Goal: Transaction & Acquisition: Book appointment/travel/reservation

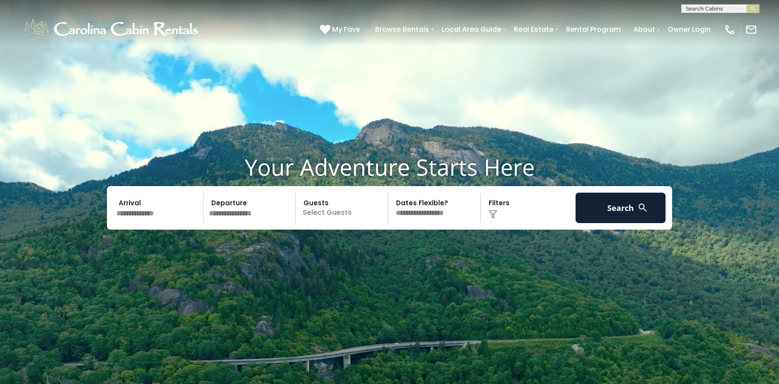
click at [159, 220] on input "text" at bounding box center [158, 208] width 90 height 30
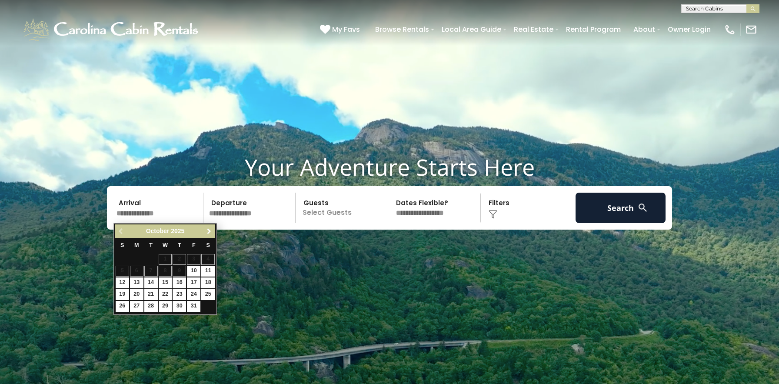
click at [210, 232] on span "Next" at bounding box center [209, 231] width 7 height 7
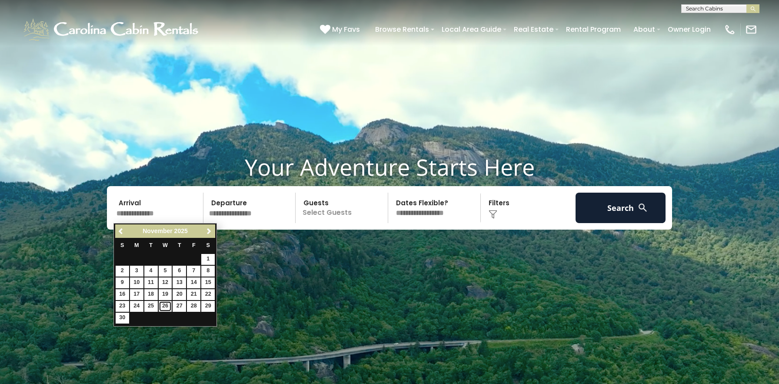
click at [167, 305] on link "26" at bounding box center [165, 306] width 13 height 11
type input "********"
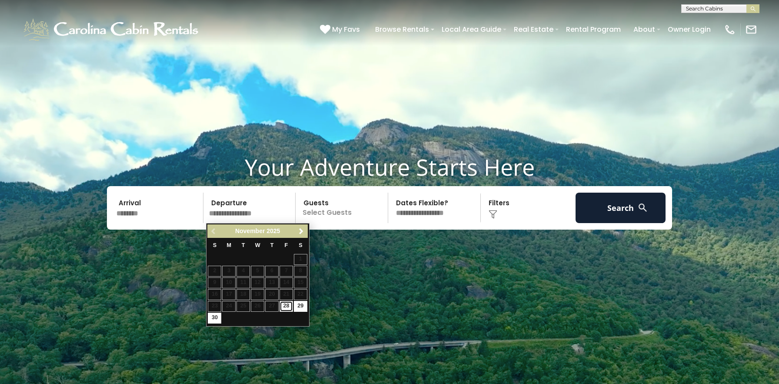
click at [289, 306] on link "28" at bounding box center [285, 306] width 13 height 11
type input "********"
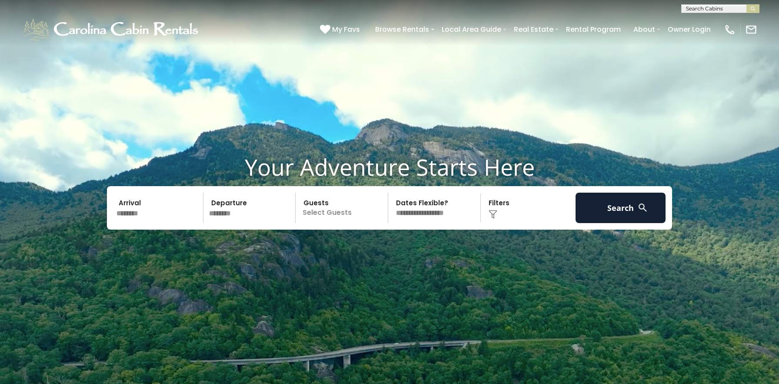
click at [335, 219] on p "Select Guests" at bounding box center [343, 208] width 90 height 30
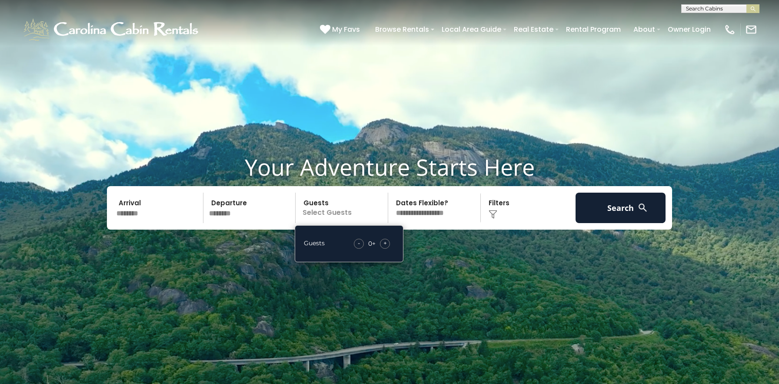
click at [421, 213] on select "**********" at bounding box center [436, 208] width 90 height 30
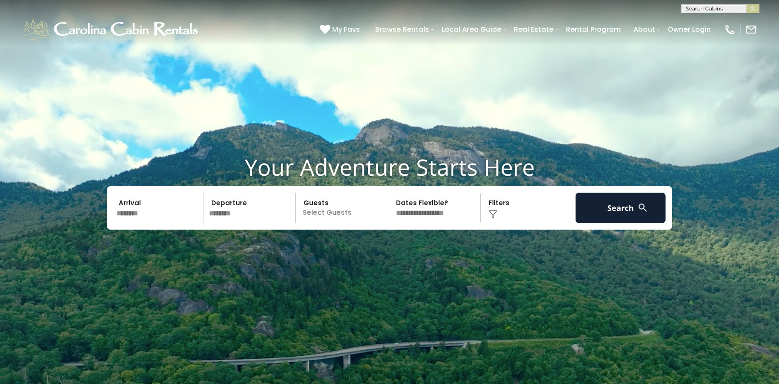
click at [330, 212] on p "Select Guests" at bounding box center [343, 208] width 90 height 30
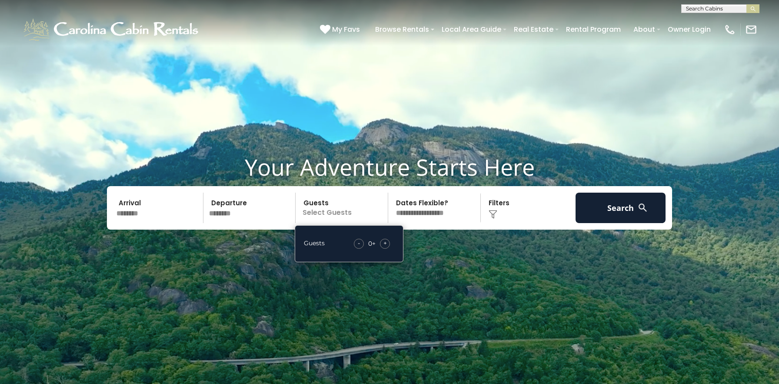
click at [388, 241] on div "+" at bounding box center [385, 244] width 10 height 10
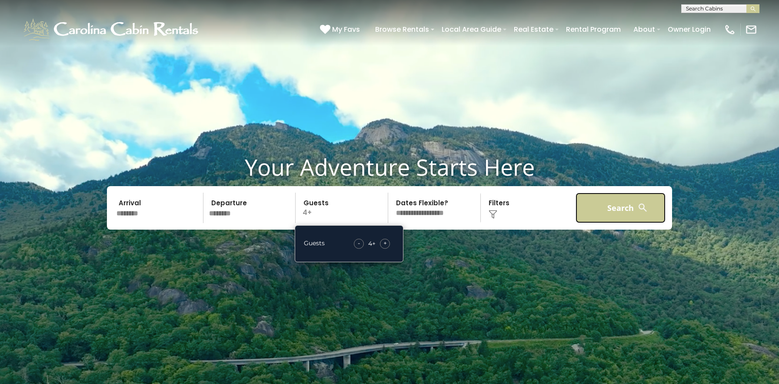
click at [578, 209] on button "Search" at bounding box center [620, 208] width 90 height 30
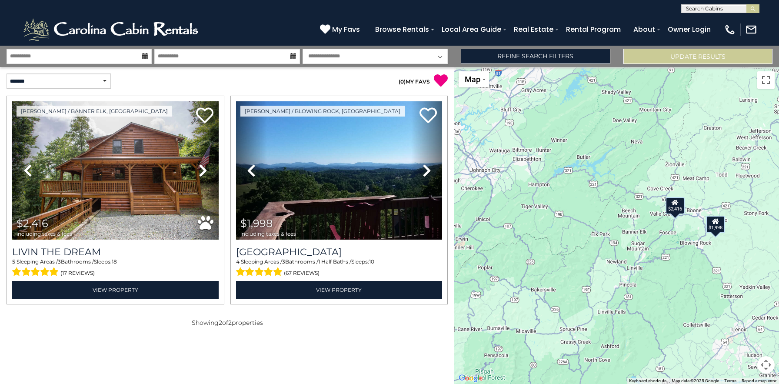
drag, startPoint x: 580, startPoint y: 226, endPoint x: 586, endPoint y: 227, distance: 6.6
click at [586, 227] on div "$2,416 $1,998" at bounding box center [616, 225] width 325 height 317
click at [766, 367] on button "Map camera controls" at bounding box center [765, 364] width 17 height 17
click at [743, 321] on button "Zoom in" at bounding box center [743, 320] width 17 height 17
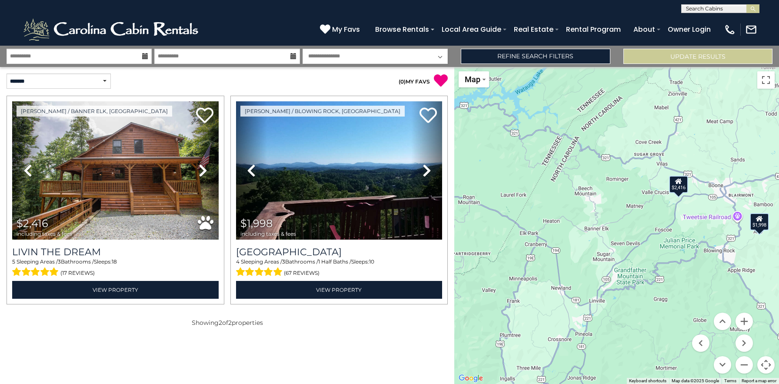
drag, startPoint x: 669, startPoint y: 247, endPoint x: 614, endPoint y: 239, distance: 55.4
click at [614, 239] on div "$2,416 $1,998" at bounding box center [616, 225] width 325 height 317
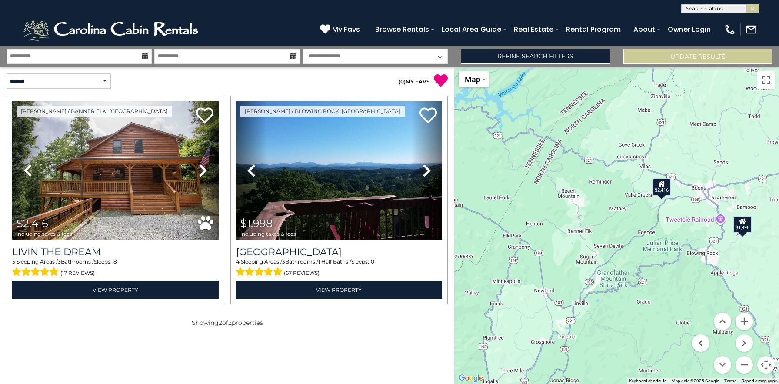
drag, startPoint x: 671, startPoint y: 225, endPoint x: 653, endPoint y: 227, distance: 18.0
click at [653, 227] on div "$2,416 $1,998" at bounding box center [616, 225] width 325 height 317
click at [664, 196] on div "$2,416 $1,998" at bounding box center [616, 225] width 325 height 317
click at [664, 189] on div "$2,416" at bounding box center [660, 186] width 19 height 17
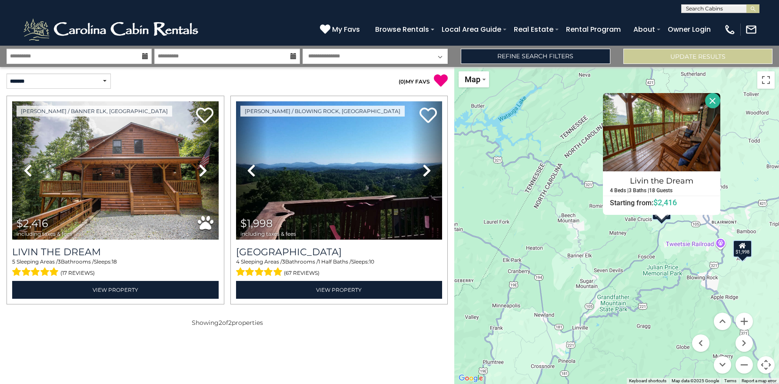
click at [714, 101] on button "Close" at bounding box center [712, 100] width 15 height 15
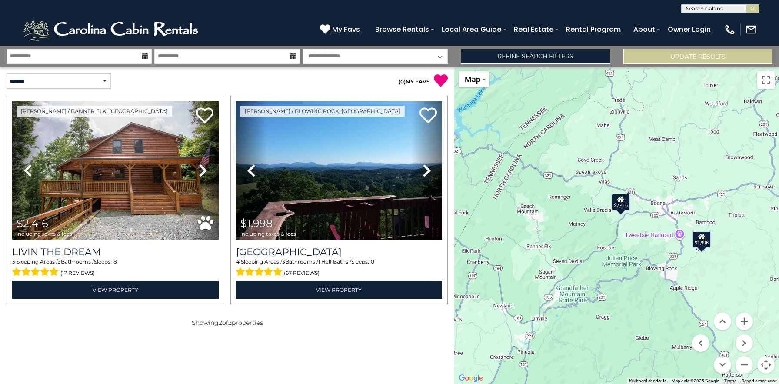
drag, startPoint x: 706, startPoint y: 218, endPoint x: 663, endPoint y: 209, distance: 44.4
click at [663, 209] on div "$2,416 $1,998" at bounding box center [616, 225] width 325 height 317
click at [701, 55] on button "Update Results" at bounding box center [697, 56] width 149 height 15
